Goal: Submit feedback/report problem: Submit feedback/report problem

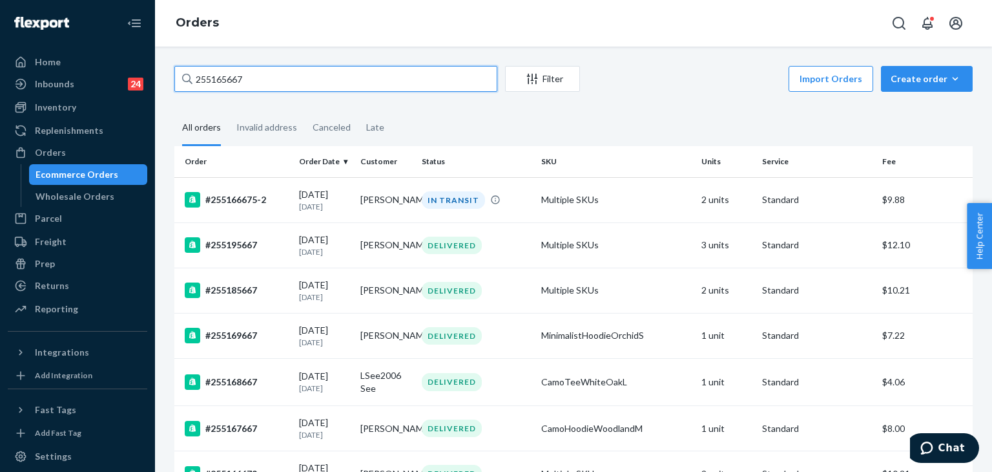
drag, startPoint x: 266, startPoint y: 73, endPoint x: 212, endPoint y: 52, distance: 58.1
click at [201, 59] on div "255165667 Filter Import Orders Create order Ecommerce order Removal order All o…" at bounding box center [573, 259] width 837 height 425
paste input "25525007"
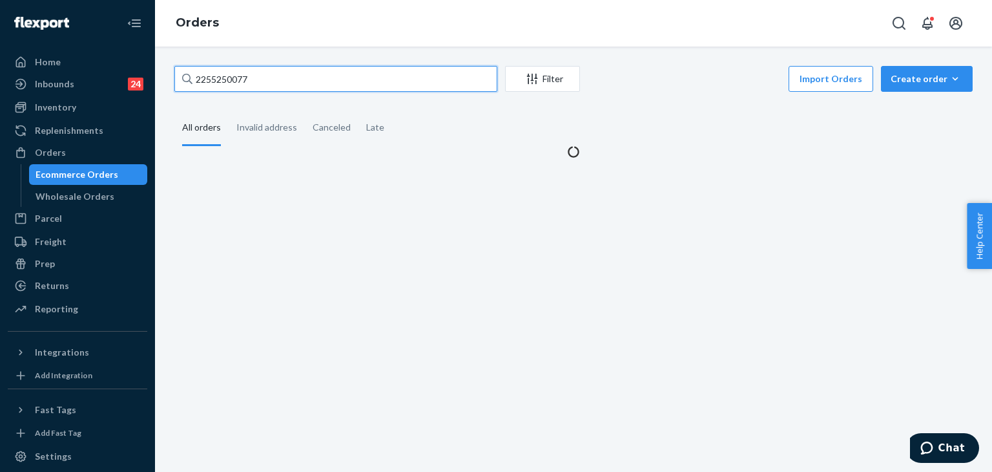
paste input "text"
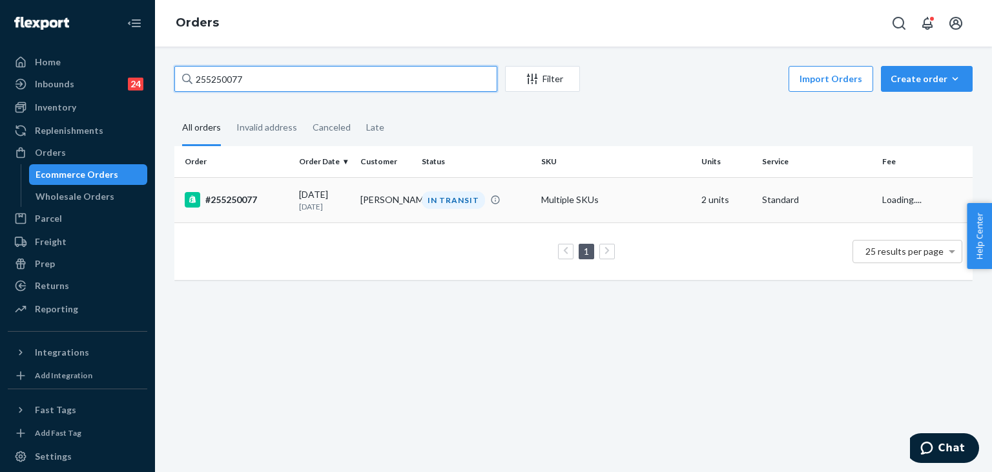
type input "255250077"
click at [248, 198] on div "#255250077" at bounding box center [237, 200] width 104 height 16
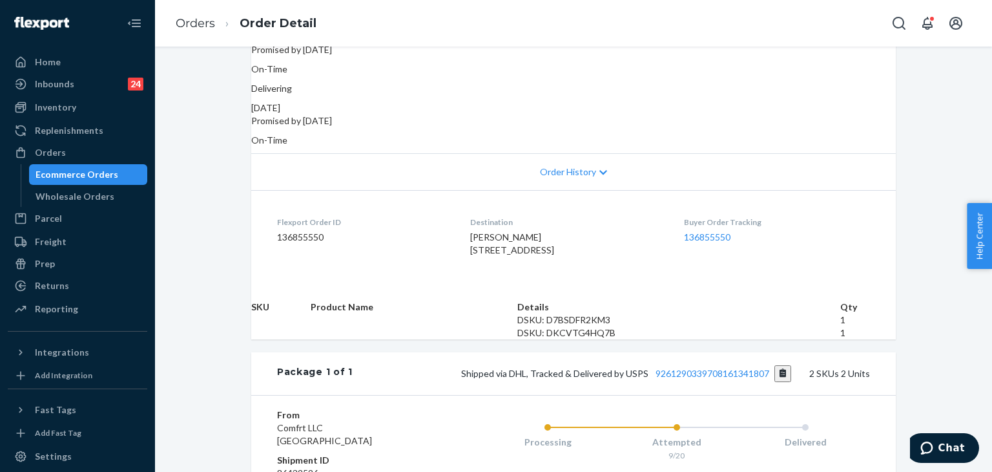
scroll to position [388, 0]
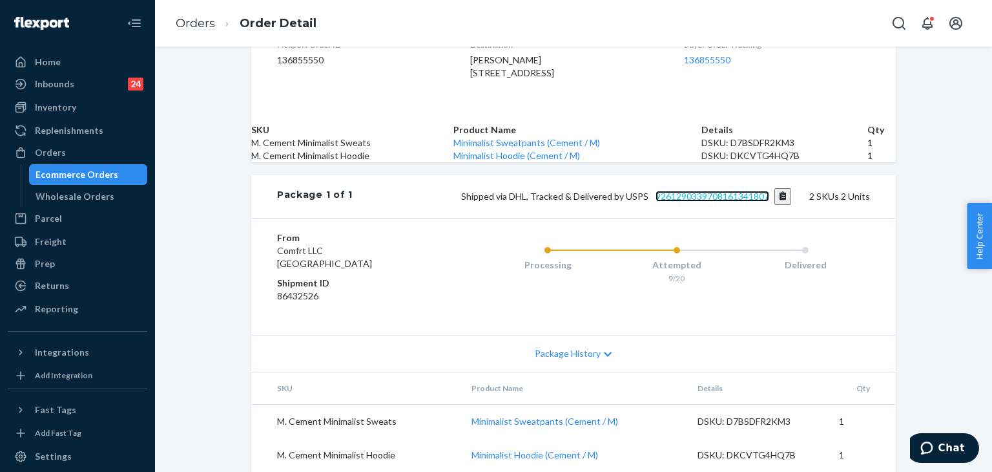
click at [724, 202] on link "9261290339708161341807" at bounding box center [713, 196] width 114 height 11
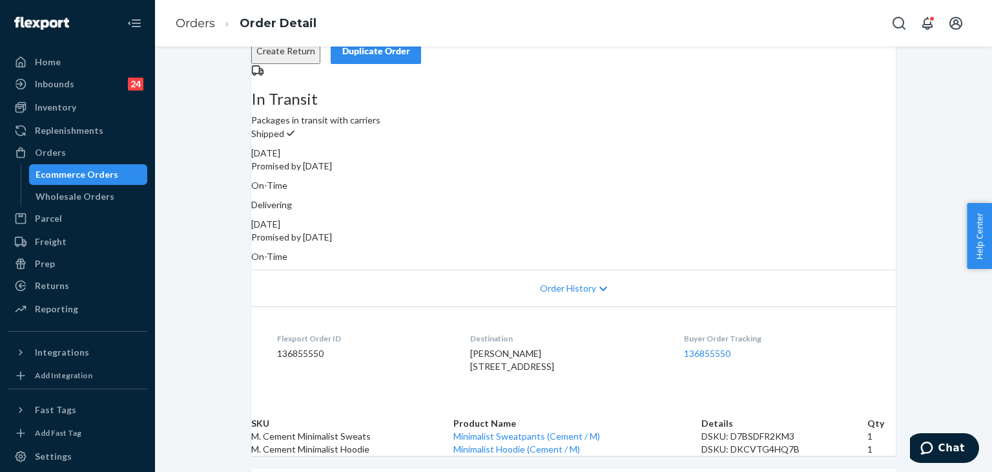
scroll to position [0, 0]
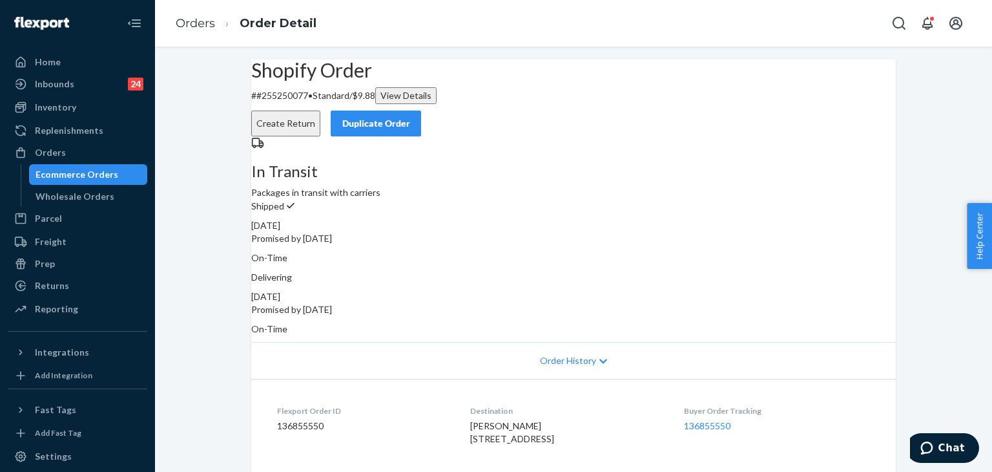
click at [410, 117] on div "Duplicate Order" at bounding box center [376, 123] width 68 height 13
click at [227, 225] on div "Shopify Order # #255250077 • Standard / $9.88 View Details Create Return Duplic…" at bounding box center [573, 448] width 837 height 778
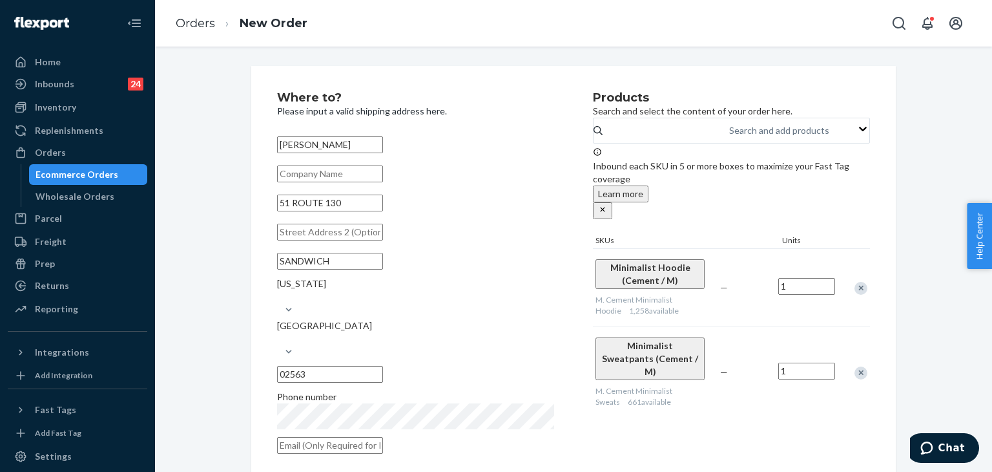
click at [359, 211] on input "51 ROUTE 130" at bounding box center [330, 202] width 106 height 17
drag, startPoint x: 381, startPoint y: 219, endPoint x: 226, endPoint y: 218, distance: 154.4
click at [226, 218] on div "Where to? Please input a valid shipping address here. [PERSON_NAME] [STREET_ADD…" at bounding box center [574, 370] width 818 height 609
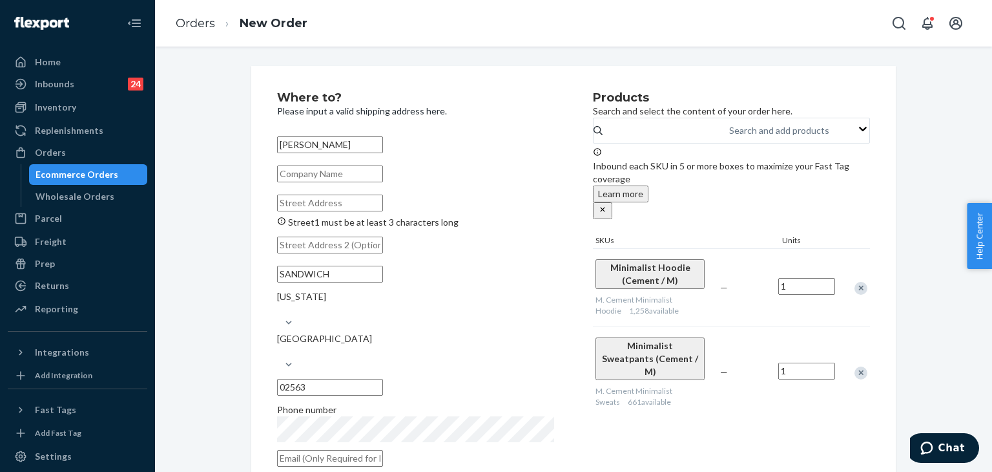
paste input "51 Route 130"
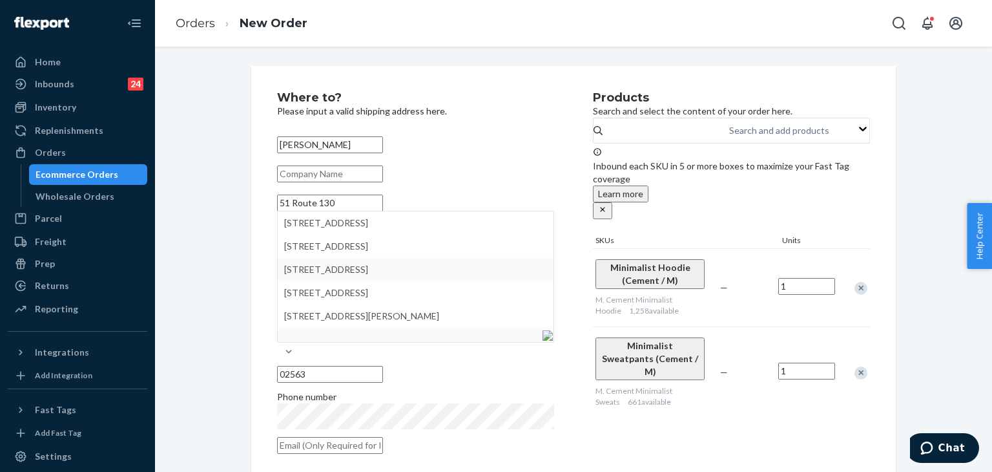
type input "51 Route 130"
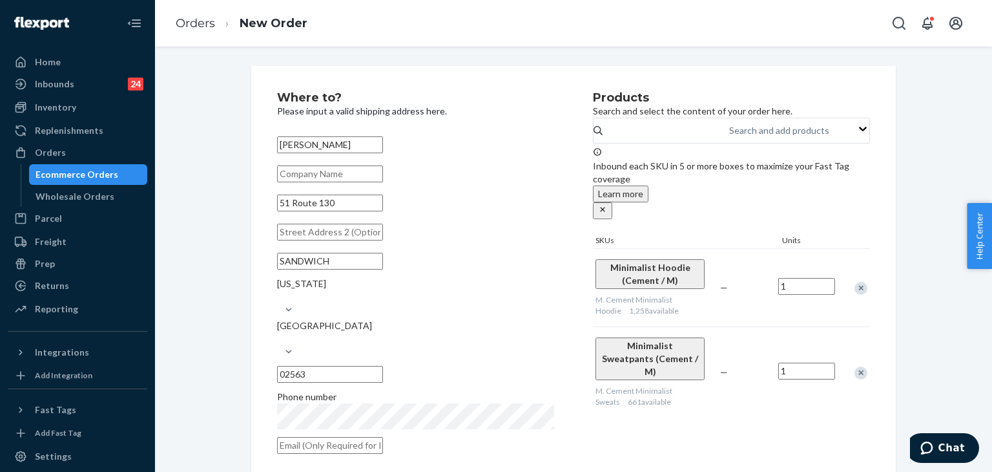
click at [379, 211] on input "51 Route 130" at bounding box center [330, 202] width 106 height 17
drag, startPoint x: 390, startPoint y: 215, endPoint x: 209, endPoint y: 198, distance: 181.7
click at [209, 198] on div "Where to? Please input a valid shipping address here. [PERSON_NAME] [STREET_ADD…" at bounding box center [574, 370] width 818 height 609
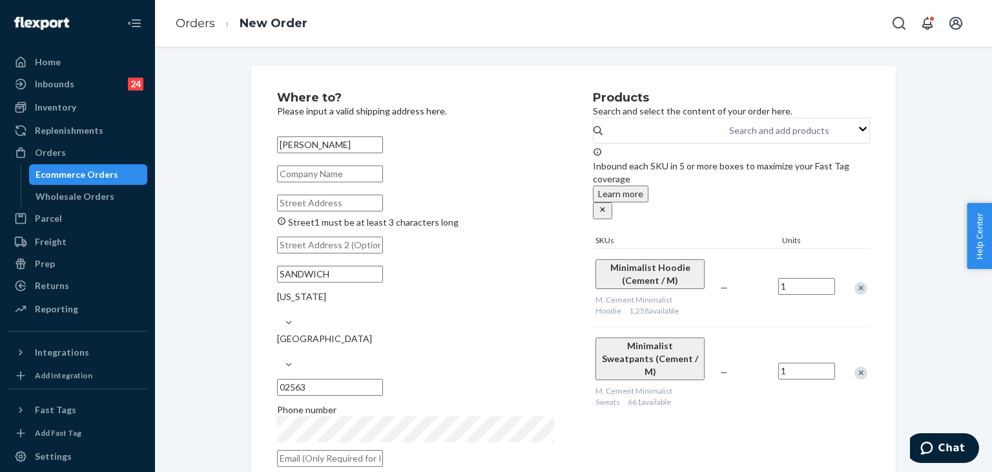
paste input "51 Route 130"
type input "51 Route 130"
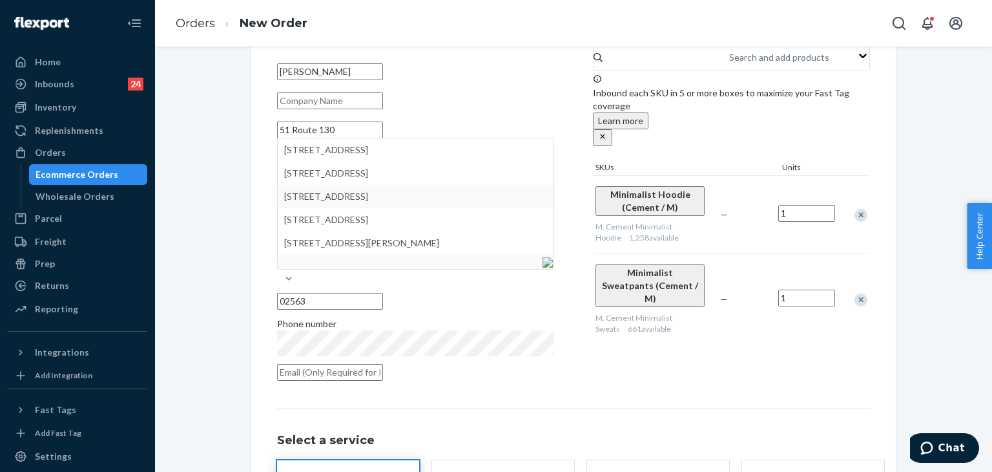
scroll to position [129, 0]
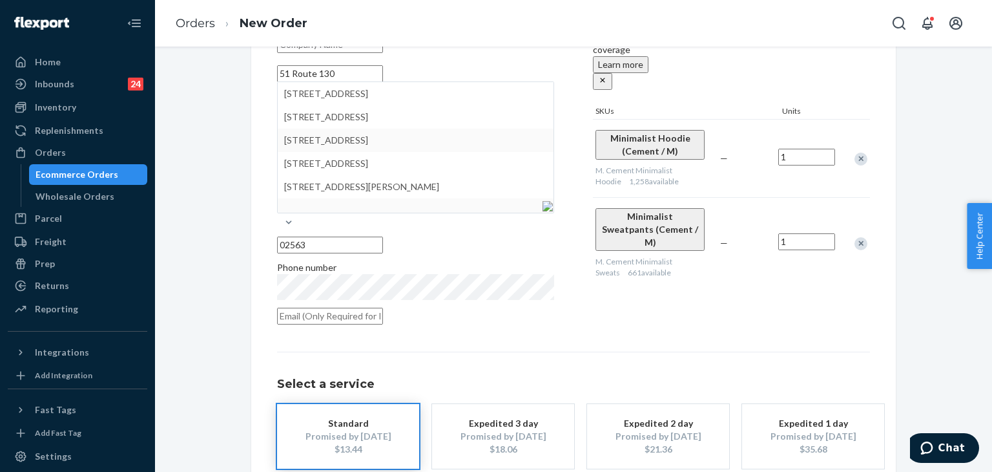
click at [660, 291] on div "Products Search and select the content of your order here. Search and add produ…" at bounding box center [731, 148] width 277 height 370
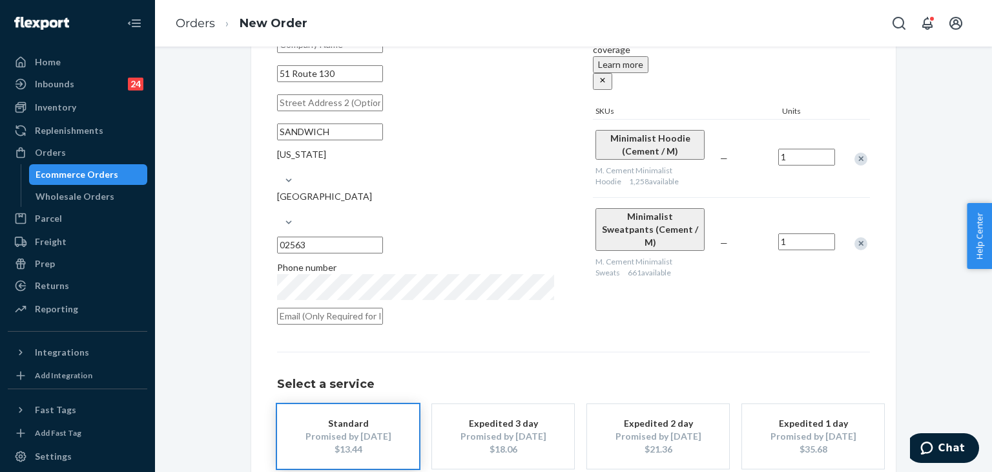
click at [149, 158] on div "Home Inbounds 24 Shipping Plans Problems 24 Inventory Products Replenishments O…" at bounding box center [496, 236] width 992 height 472
paste input "Forestdale"
type input "Forestdale"
drag, startPoint x: 453, startPoint y: 195, endPoint x: 424, endPoint y: 205, distance: 30.0
click at [362, 184] on div "[GEOGRAPHIC_DATA] [US_STATE] [GEOGRAPHIC_DATA] 02563" at bounding box center [415, 188] width 277 height 139
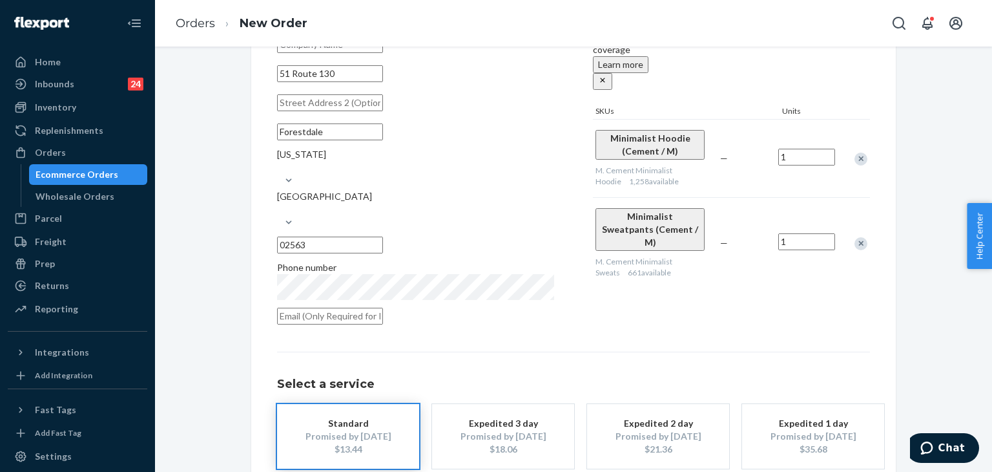
paste input "644"
type input "02644"
click at [659, 296] on div "Products Search and select the content of your order here. Search and add produ…" at bounding box center [731, 148] width 277 height 370
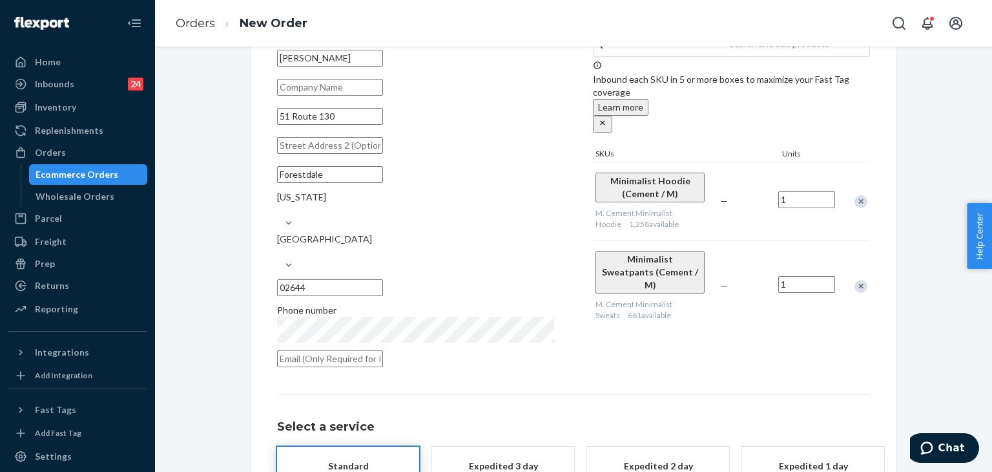
scroll to position [65, 0]
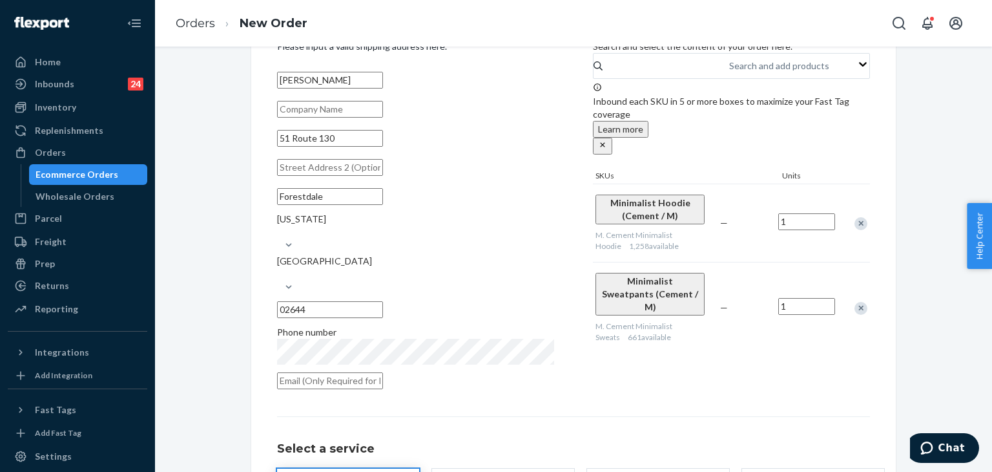
click at [671, 372] on div "Products Search and select the content of your order here. Search and add produ…" at bounding box center [731, 212] width 277 height 370
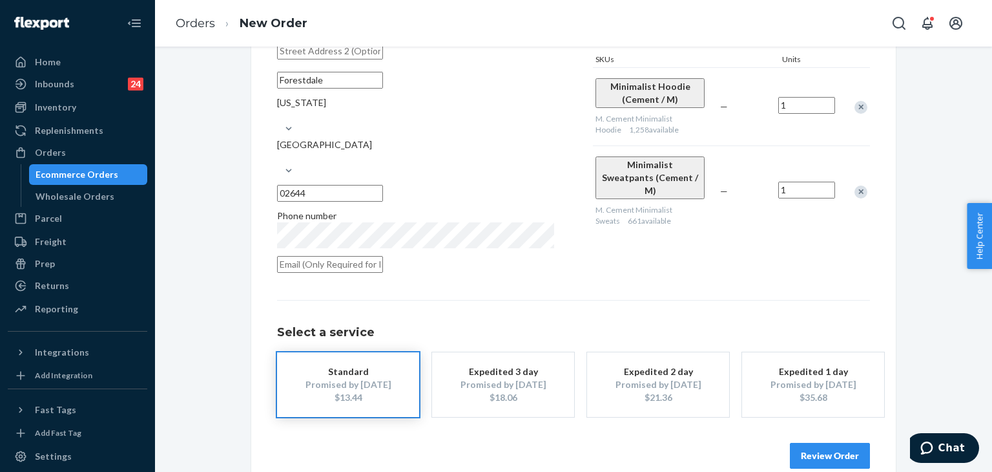
click at [833, 443] on button "Review Order" at bounding box center [830, 456] width 80 height 26
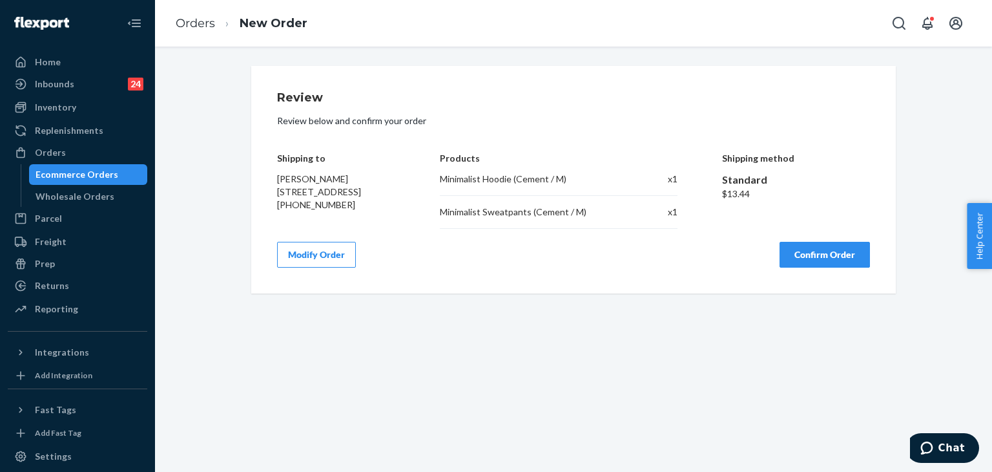
scroll to position [0, 0]
click at [832, 257] on button "Confirm Order" at bounding box center [825, 255] width 90 height 26
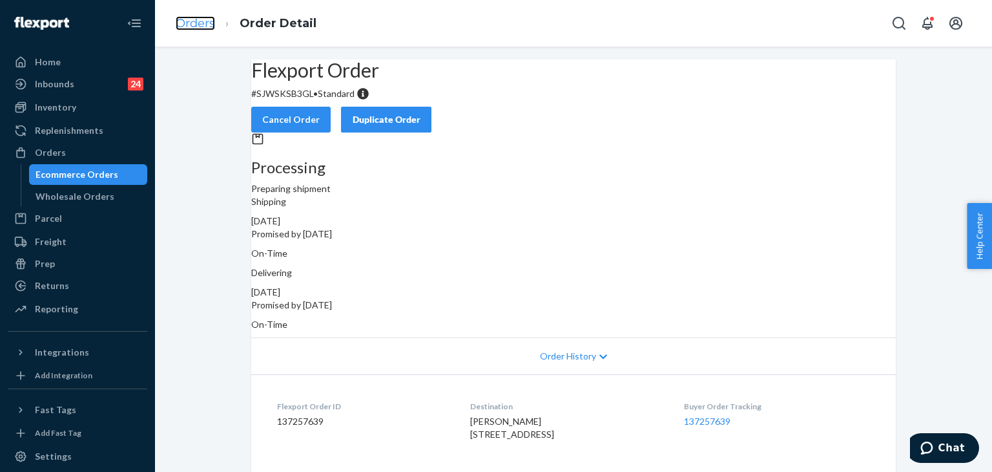
click at [194, 26] on link "Orders" at bounding box center [195, 23] width 39 height 14
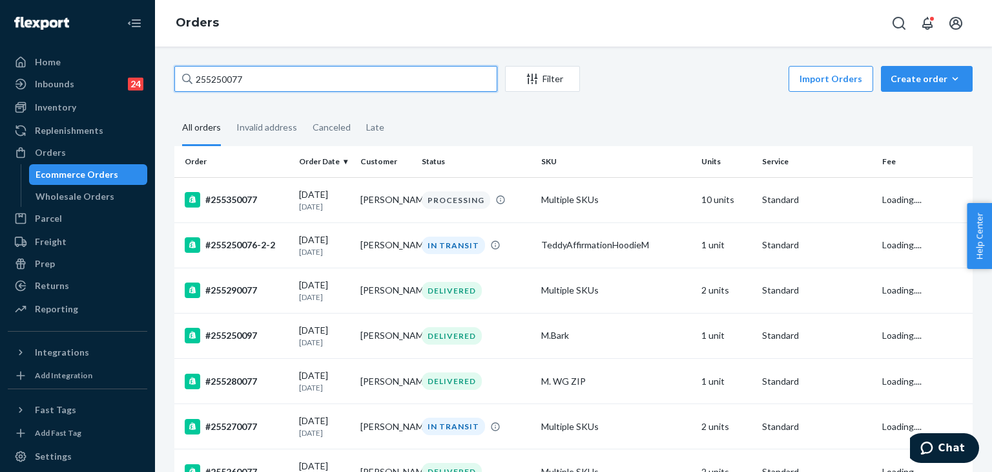
drag, startPoint x: 266, startPoint y: 76, endPoint x: 147, endPoint y: 67, distance: 119.9
click at [139, 74] on div "Home Inbounds 24 Shipping Plans Problems 24 Inventory Products Replenishments O…" at bounding box center [496, 236] width 992 height 472
paste input "347935"
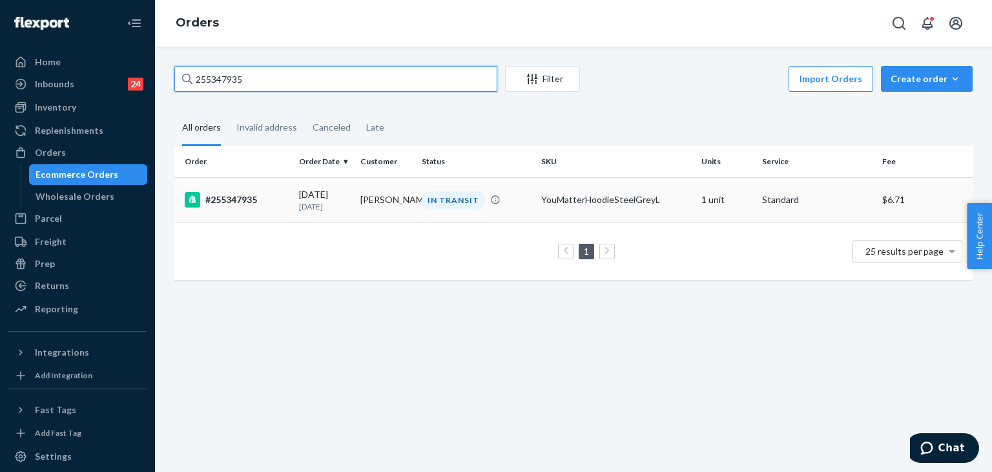
type input "255347935"
click at [459, 194] on div "IN TRANSIT" at bounding box center [453, 199] width 63 height 17
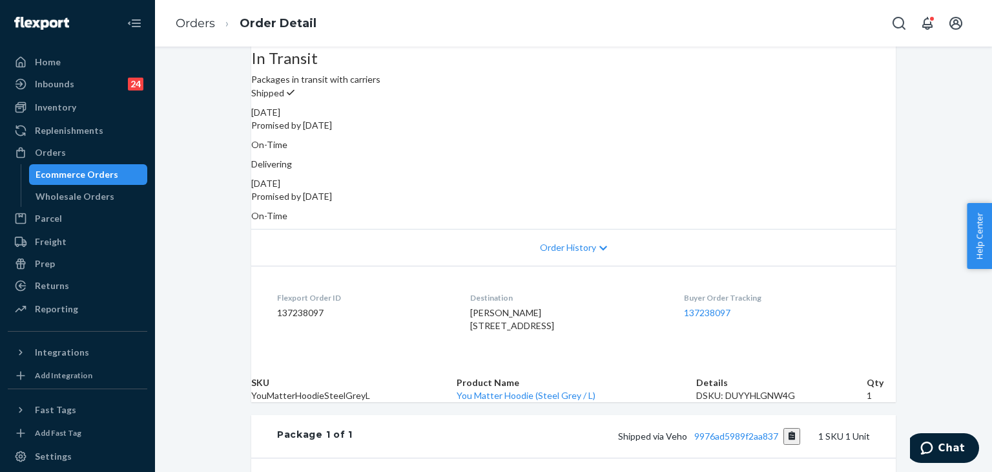
scroll to position [194, 0]
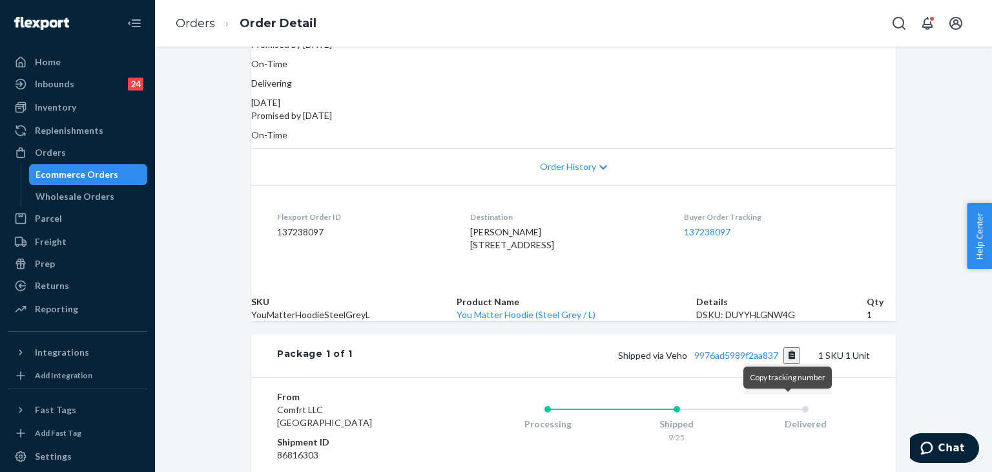
click at [788, 364] on button "Copy tracking number" at bounding box center [792, 355] width 17 height 17
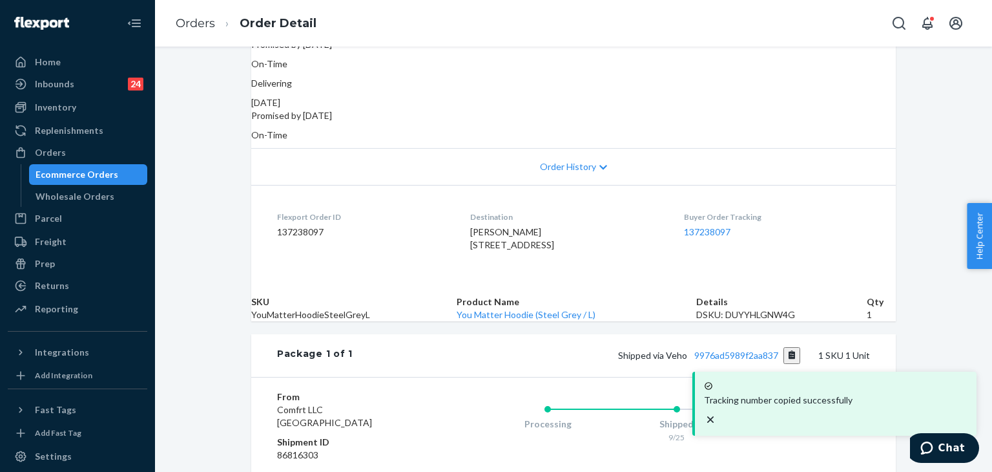
scroll to position [323, 0]
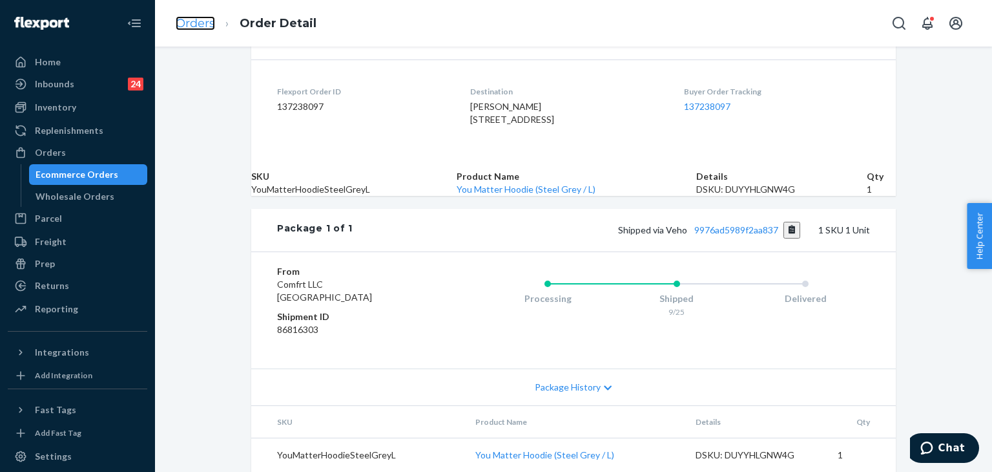
click at [200, 19] on link "Orders" at bounding box center [195, 23] width 39 height 14
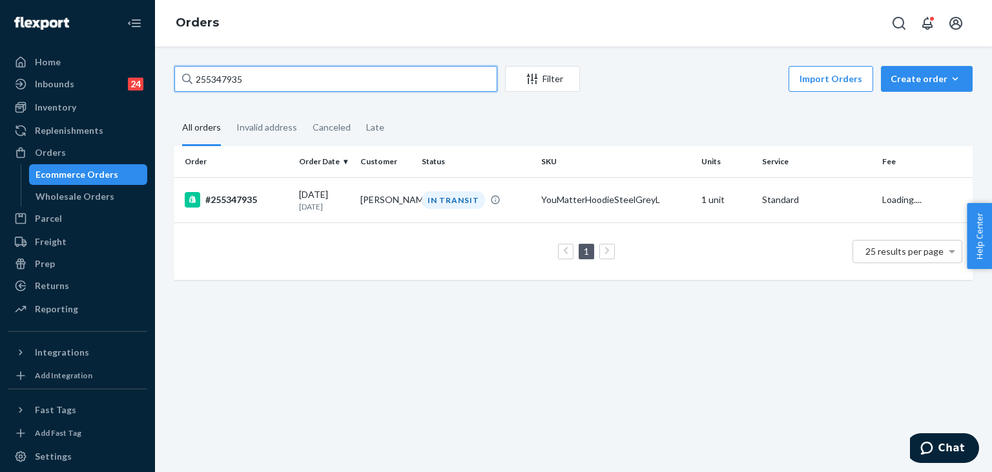
drag, startPoint x: 284, startPoint y: 80, endPoint x: 103, endPoint y: 39, distance: 185.6
click at [102, 39] on div "Home Inbounds 24 Shipping Plans Problems 24 Inventory Products Replenishments O…" at bounding box center [496, 236] width 992 height 472
paste input "28894"
type input "255288945"
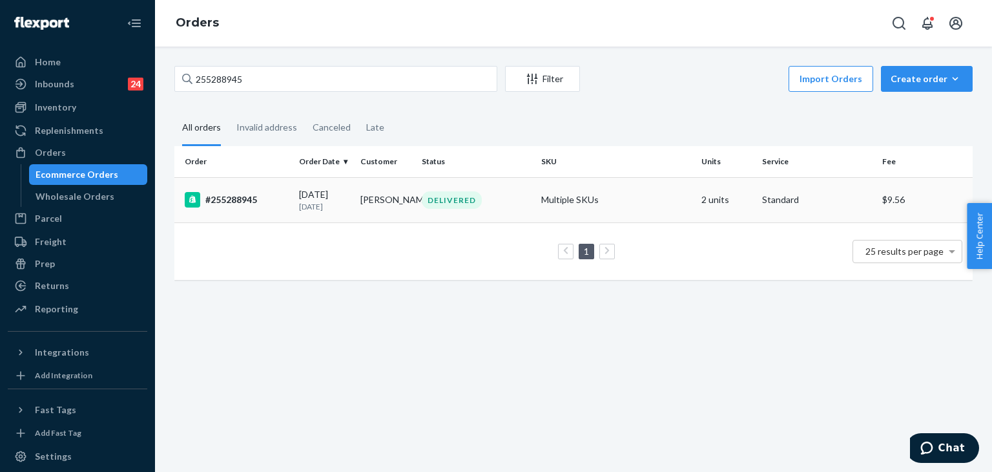
click at [243, 194] on div "#255288945" at bounding box center [237, 200] width 104 height 16
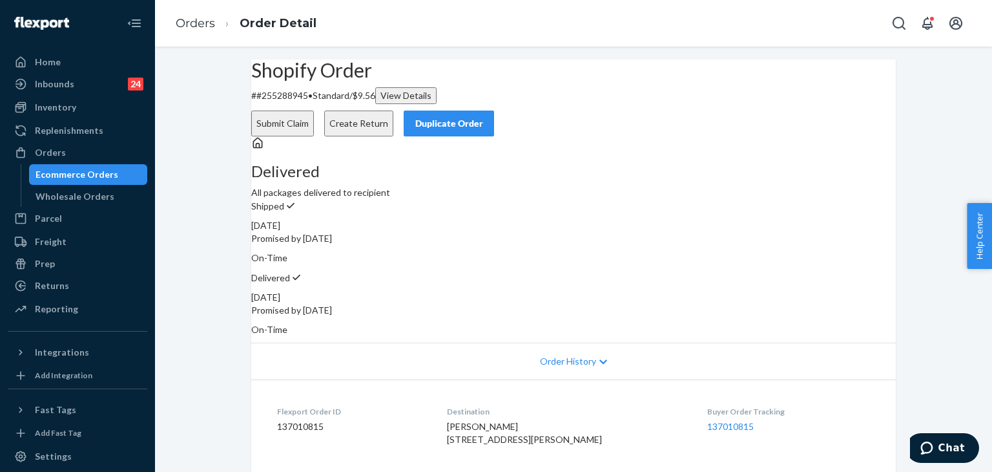
click at [393, 110] on button "Create Return" at bounding box center [358, 123] width 69 height 26
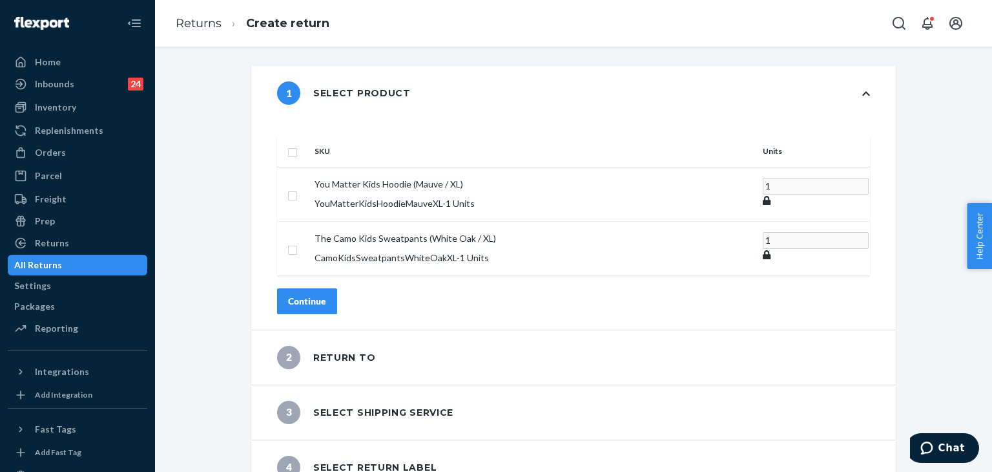
click at [298, 144] on input "checkbox" at bounding box center [293, 151] width 10 height 14
checkbox input "true"
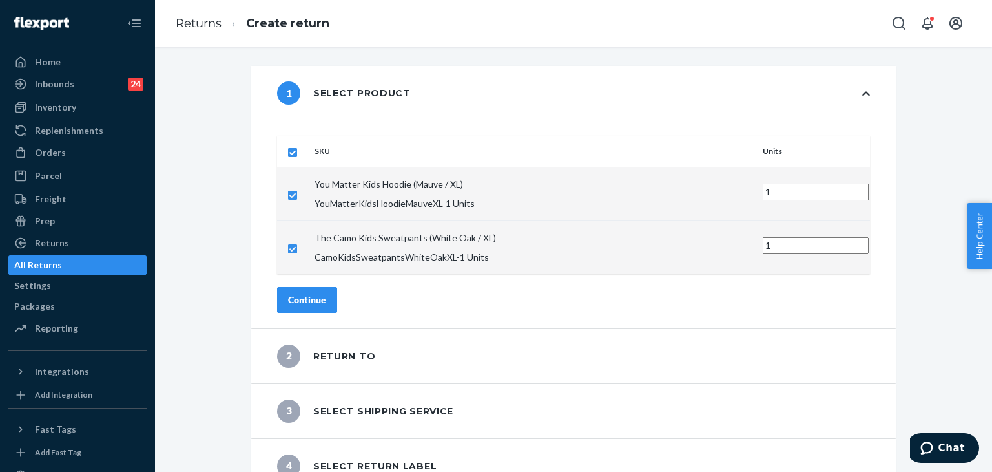
click at [326, 293] on div "Continue" at bounding box center [307, 299] width 38 height 13
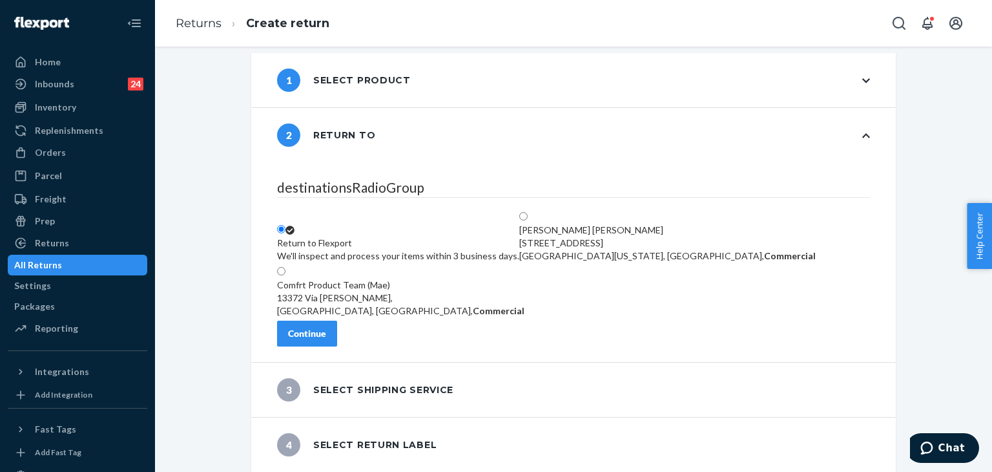
scroll to position [19, 0]
drag, startPoint x: 355, startPoint y: 329, endPoint x: 594, endPoint y: 313, distance: 239.6
click at [326, 329] on div "Continue" at bounding box center [307, 333] width 38 height 13
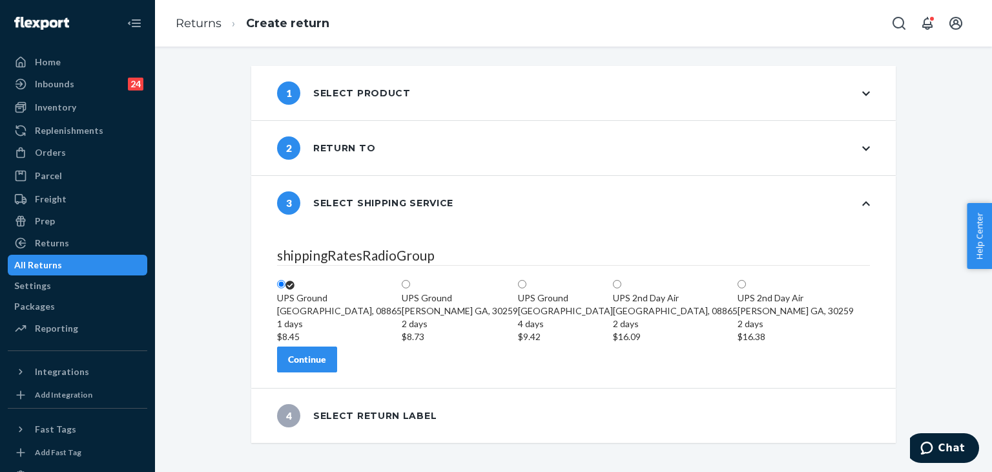
click at [326, 366] on div "Continue" at bounding box center [307, 359] width 38 height 13
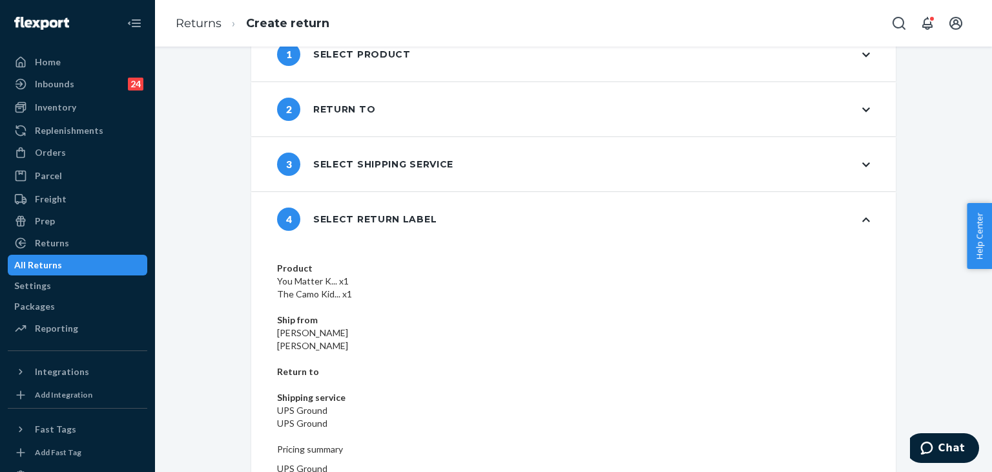
scroll to position [68, 0]
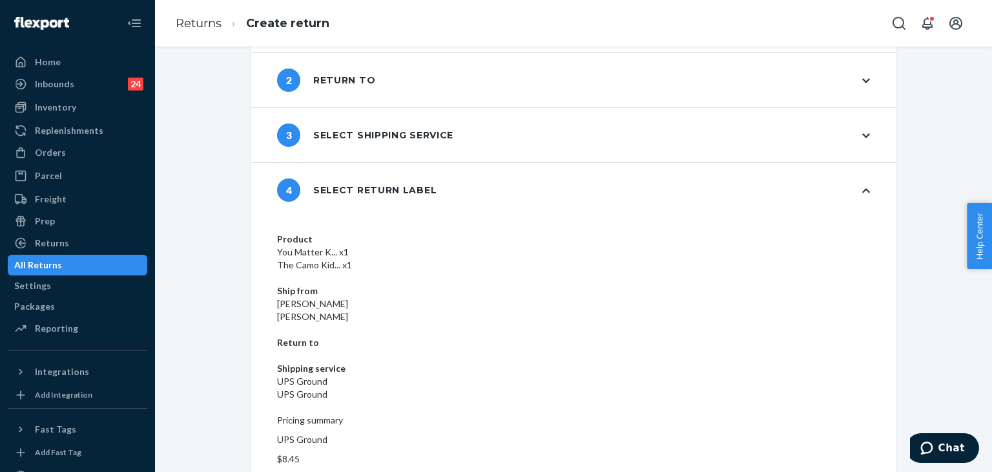
drag, startPoint x: 825, startPoint y: 447, endPoint x: 862, endPoint y: 435, distance: 38.8
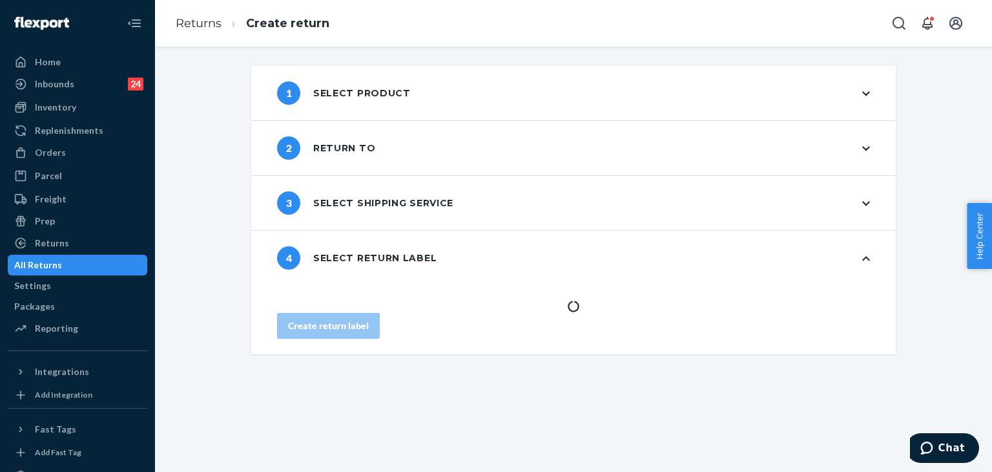
scroll to position [0, 0]
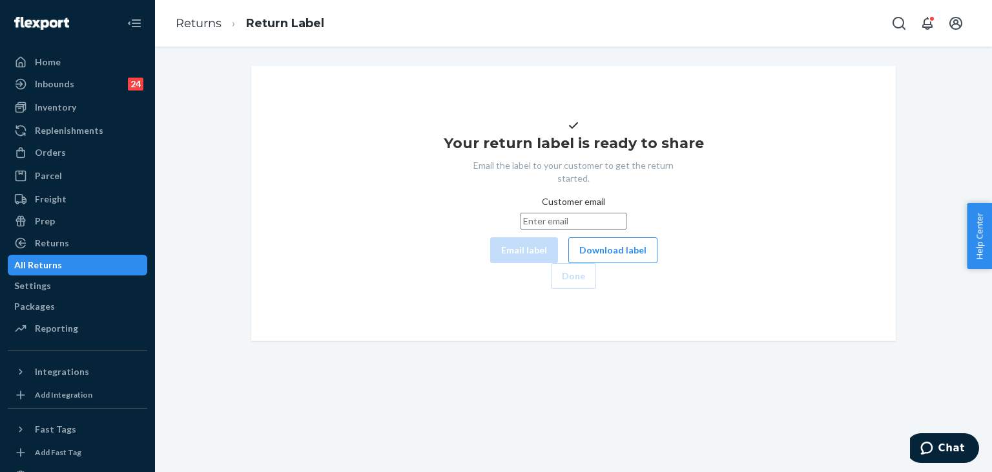
click at [521, 229] on input "Customer email" at bounding box center [574, 221] width 106 height 17
paste input "[EMAIL_ADDRESS][DOMAIN_NAME]"
type input "[EMAIL_ADDRESS][DOMAIN_NAME]"
click at [490, 263] on button "Email label" at bounding box center [524, 250] width 68 height 26
drag, startPoint x: 788, startPoint y: 101, endPoint x: 662, endPoint y: 14, distance: 152.7
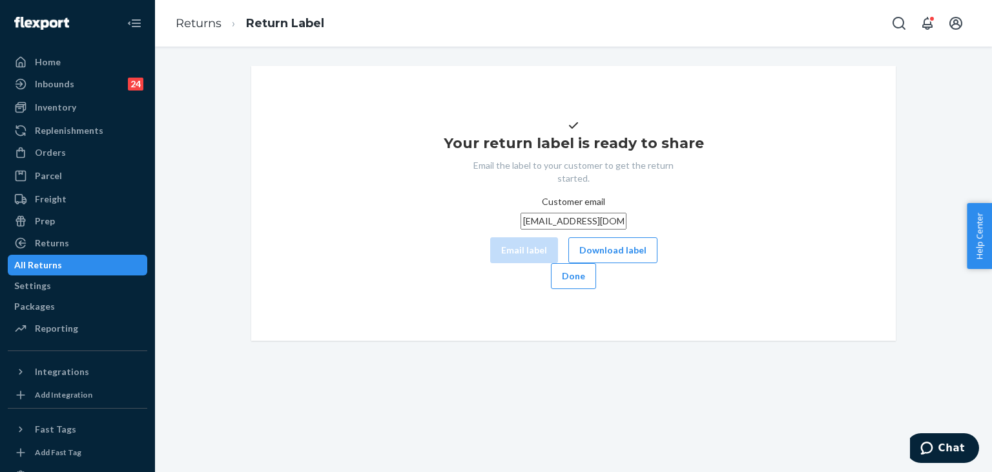
click at [786, 101] on div "Your return label is ready to share Email the label to your customer to get the…" at bounding box center [573, 203] width 645 height 275
click at [43, 148] on div "Orders" at bounding box center [50, 152] width 31 height 13
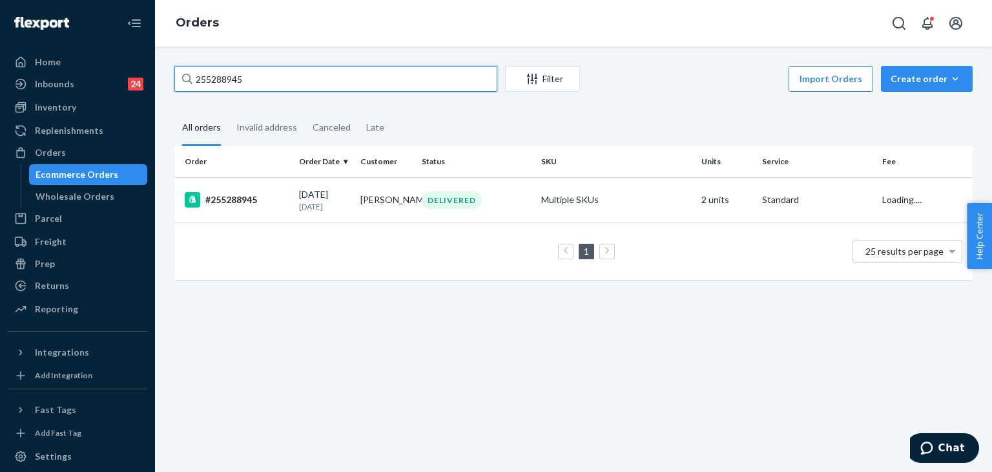
drag, startPoint x: 203, startPoint y: 71, endPoint x: 155, endPoint y: 52, distance: 51.6
click at [130, 61] on div "Home Inbounds 24 Shipping Plans Problems 24 Inventory Products Replenishments O…" at bounding box center [496, 236] width 992 height 472
paste input "6057398829100"
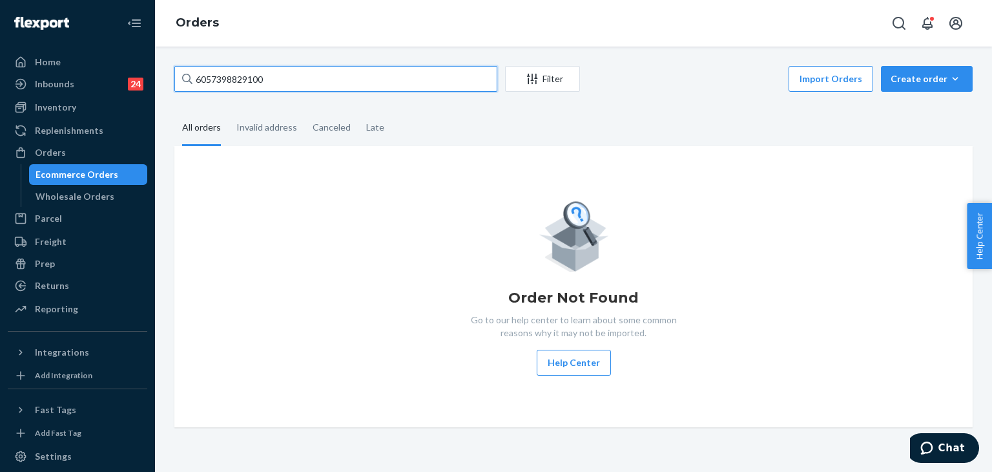
drag, startPoint x: 213, startPoint y: 83, endPoint x: 182, endPoint y: 71, distance: 34.0
click at [160, 81] on div "6057398829100 Filter Import Orders Create order Ecommerce order Removal order A…" at bounding box center [573, 259] width 837 height 425
paste input "255097077"
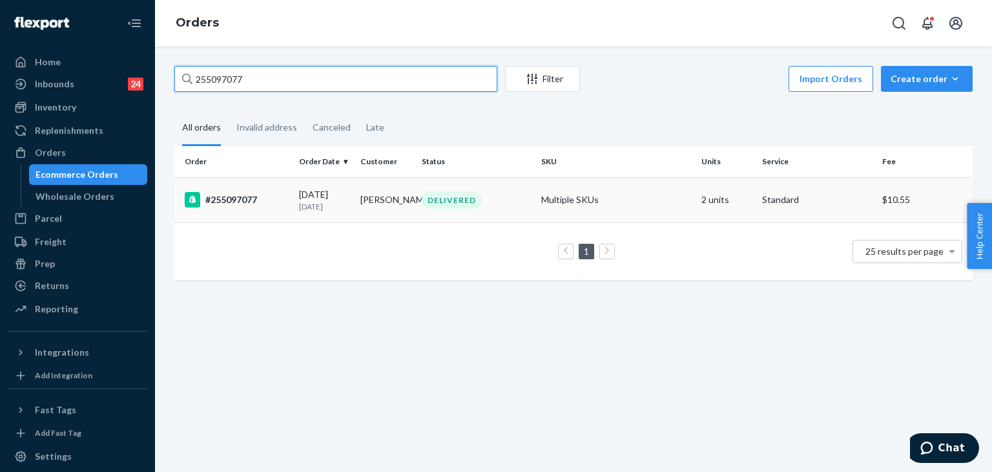
type input "255097077"
click at [222, 195] on div "#255097077" at bounding box center [237, 200] width 104 height 16
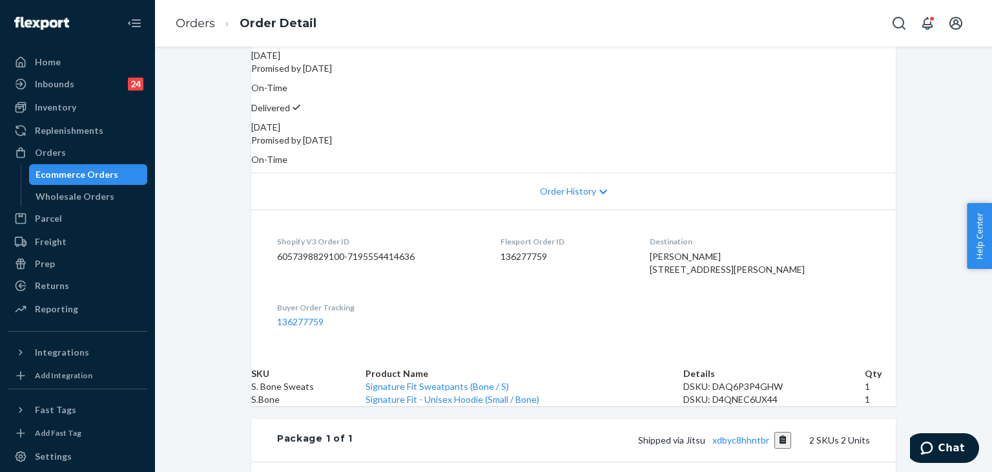
scroll to position [323, 0]
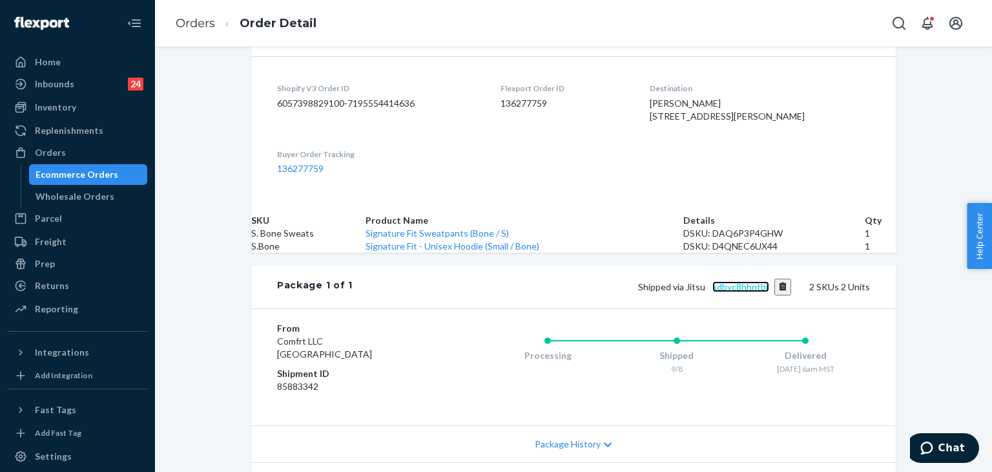
click at [748, 292] on link "xdbyc8hhntbr" at bounding box center [741, 286] width 57 height 11
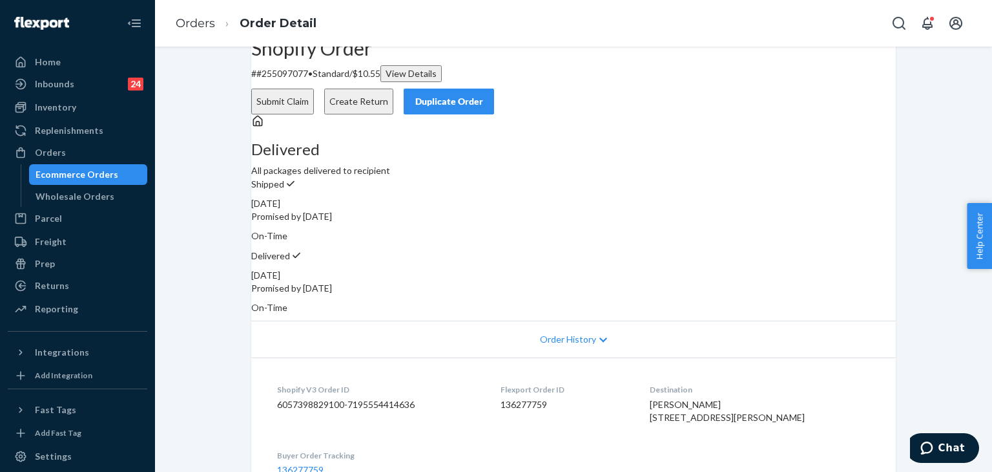
scroll to position [0, 0]
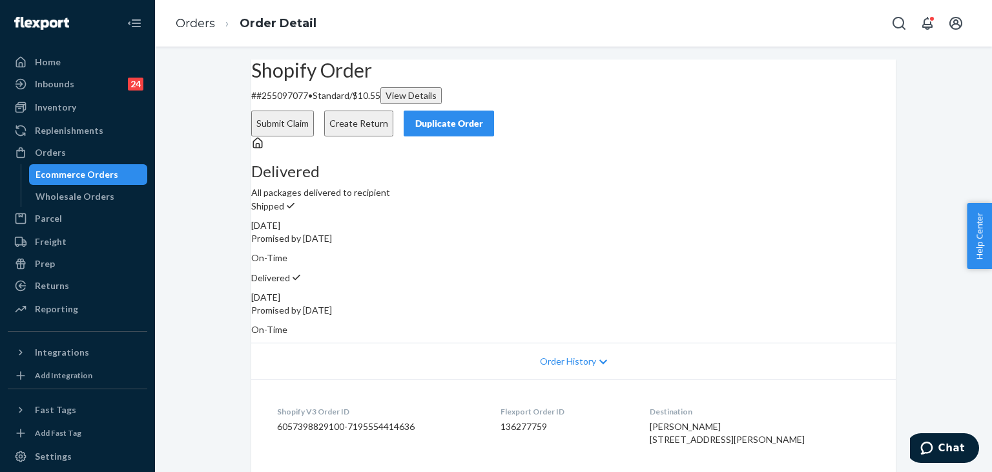
click at [314, 110] on button "Submit Claim" at bounding box center [282, 123] width 63 height 26
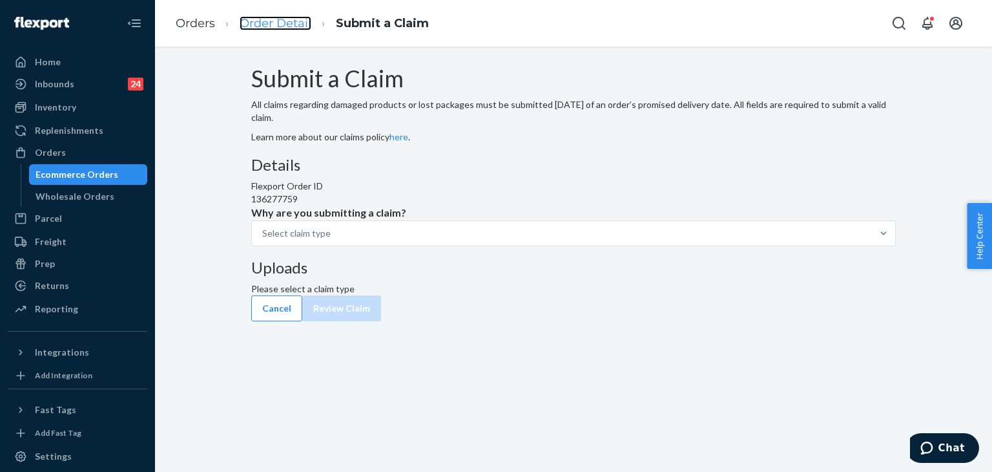
click at [294, 24] on link "Order Detail" at bounding box center [276, 23] width 72 height 14
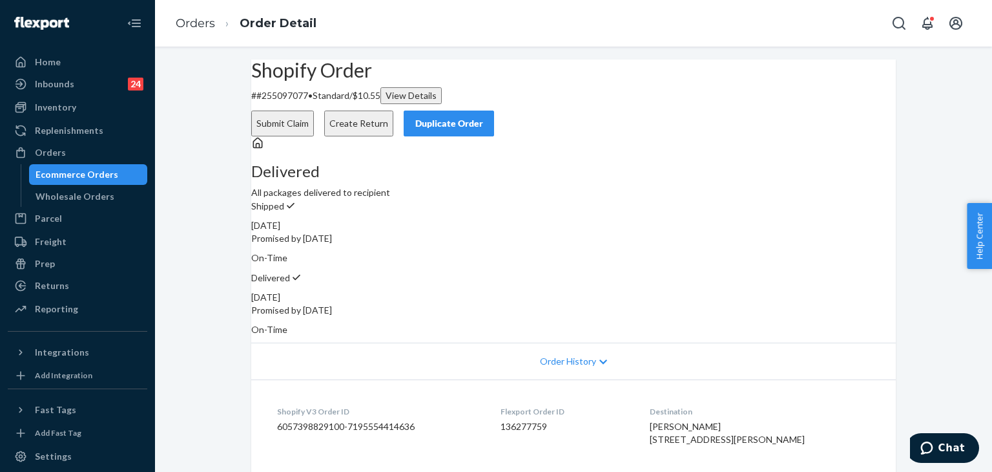
click at [314, 110] on button "Submit Claim" at bounding box center [282, 123] width 63 height 26
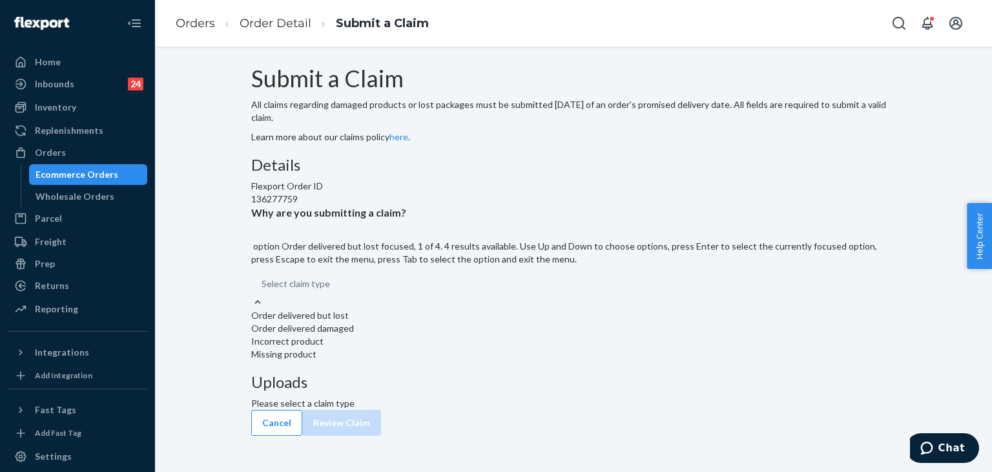
click at [264, 309] on div at bounding box center [257, 302] width 13 height 14
click at [263, 290] on input "Why are you submitting a claim? option Order delivered but lost focused, 1 of 4…" at bounding box center [262, 283] width 1 height 13
click at [464, 322] on div "Order delivered but lost" at bounding box center [573, 315] width 645 height 13
click at [263, 290] on input "Why are you submitting a claim? option Order delivered but lost focused, 0 of 4…" at bounding box center [262, 283] width 1 height 13
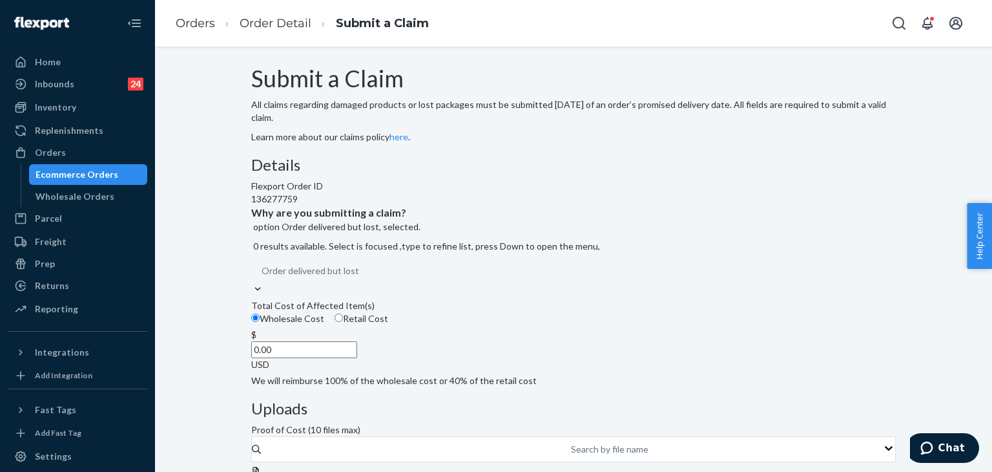
scroll to position [183, 0]
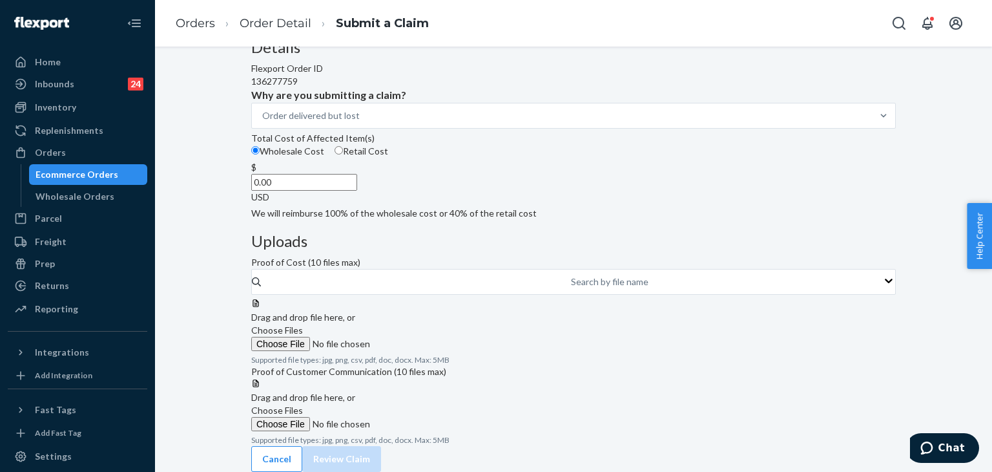
click at [303, 404] on span "Choose Files" at bounding box center [277, 409] width 52 height 11
click at [427, 417] on input "Choose Files" at bounding box center [339, 424] width 176 height 14
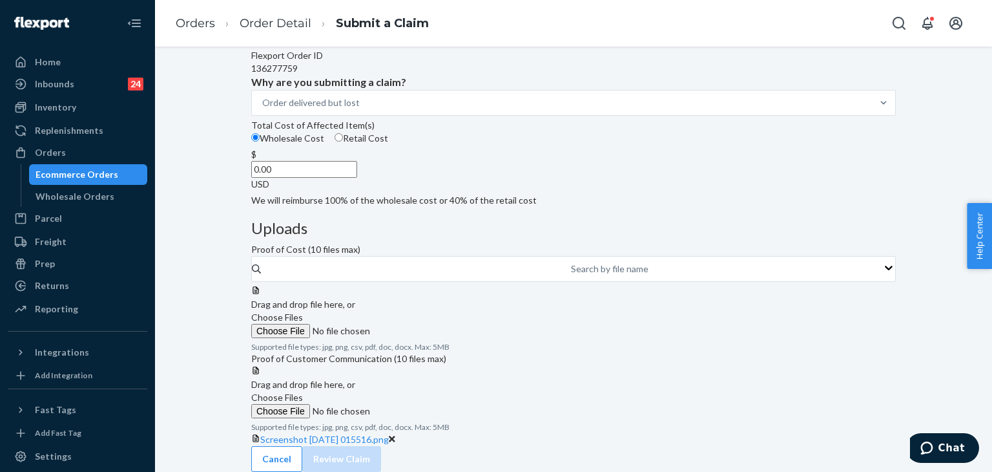
click at [303, 311] on span "Choose Files" at bounding box center [277, 316] width 52 height 11
click at [427, 324] on input "Choose Files" at bounding box center [339, 331] width 176 height 14
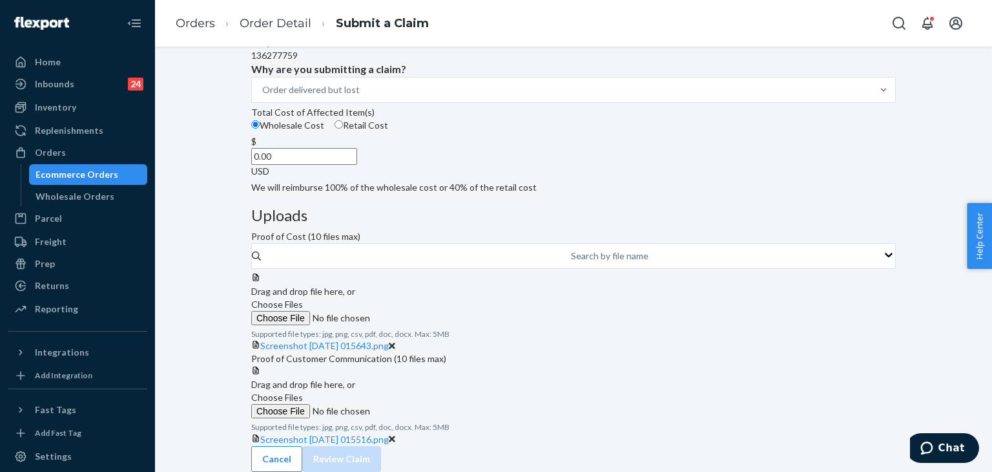
click at [303, 298] on span "Choose Files" at bounding box center [277, 303] width 52 height 11
click at [427, 311] on input "Choose Files" at bounding box center [339, 318] width 176 height 14
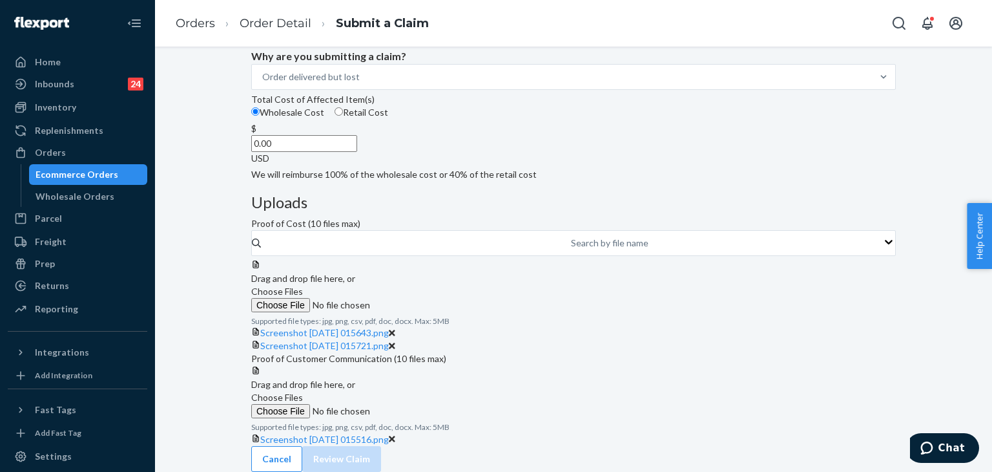
scroll to position [75, 0]
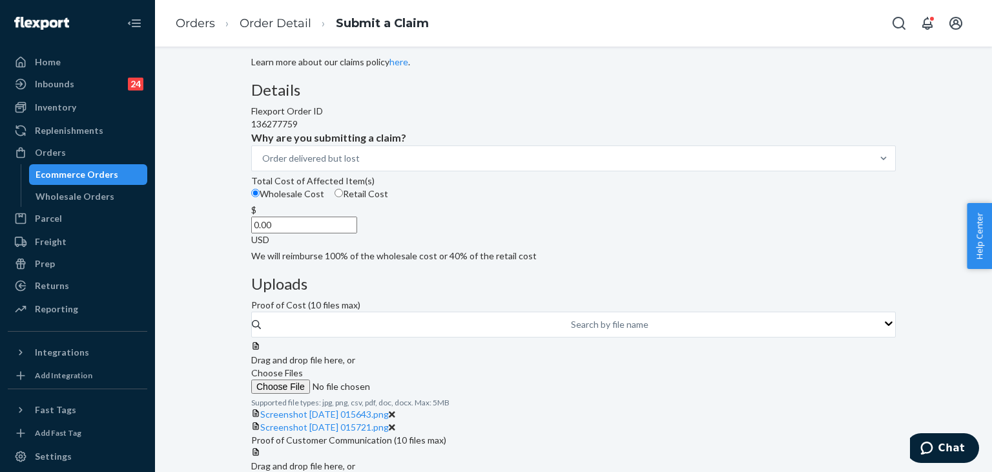
click at [357, 233] on input "0.00" at bounding box center [304, 224] width 106 height 17
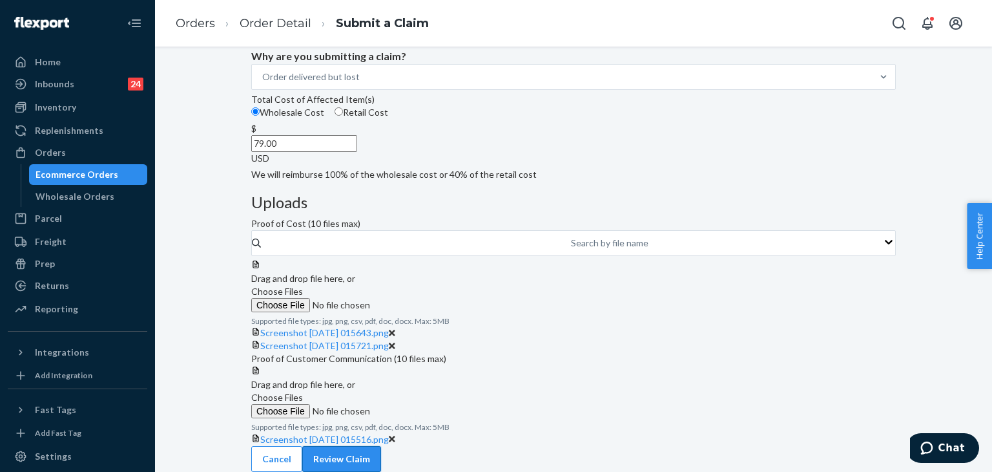
type input "79.00"
click at [381, 446] on button "Review Claim" at bounding box center [341, 459] width 79 height 26
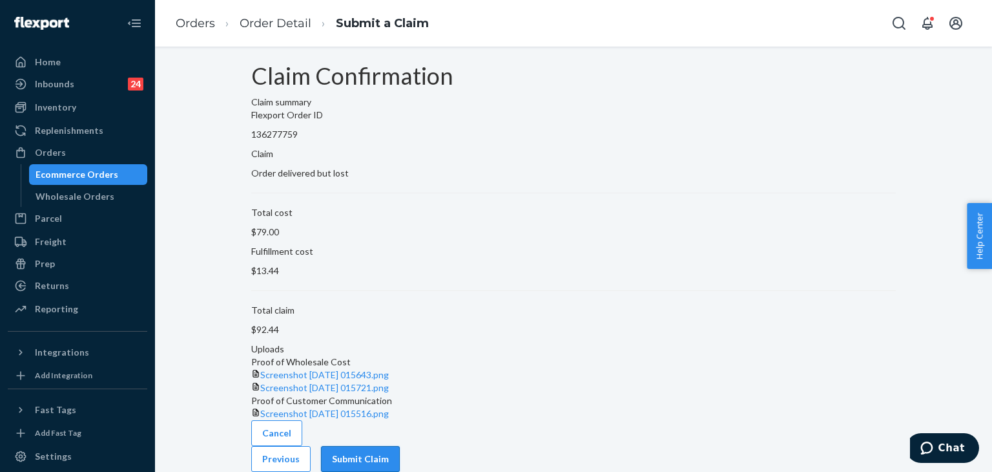
click at [400, 448] on button "Submit Claim" at bounding box center [360, 459] width 79 height 26
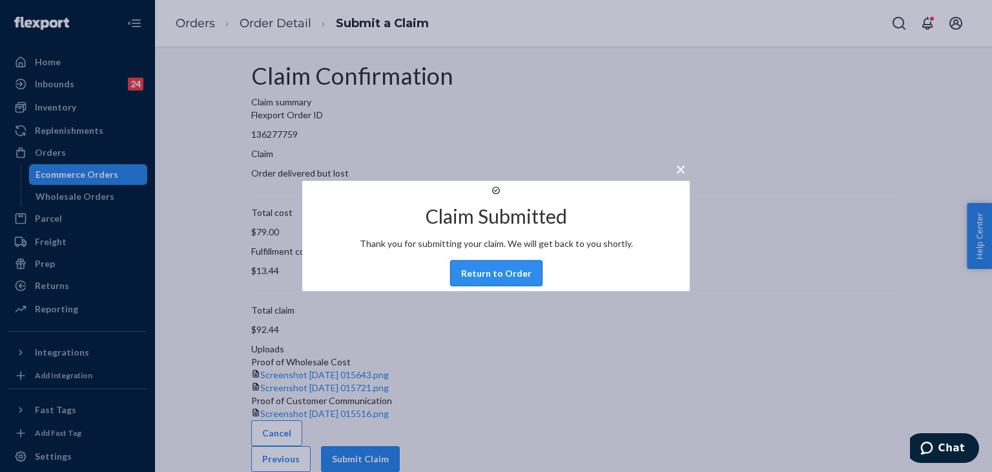
click at [519, 285] on button "Return to Order" at bounding box center [496, 273] width 92 height 26
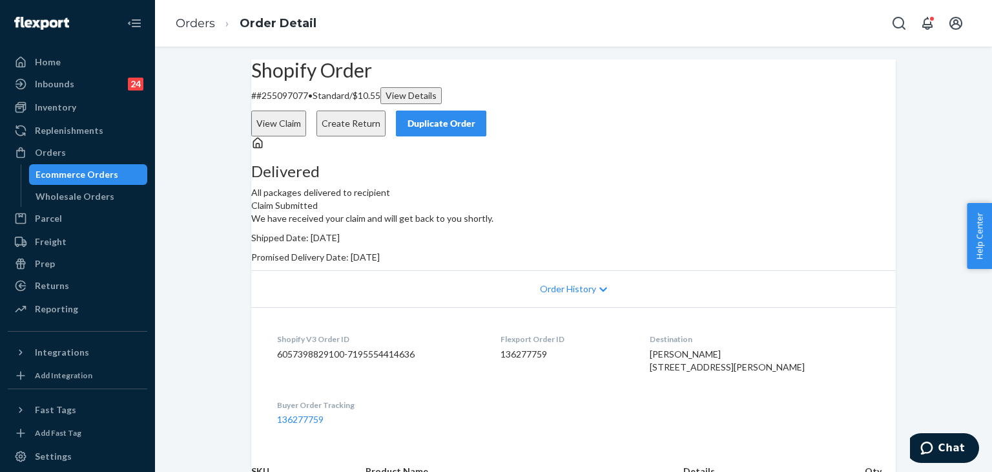
click at [306, 110] on button "View Claim" at bounding box center [278, 123] width 55 height 26
